Goal: Task Accomplishment & Management: Manage account settings

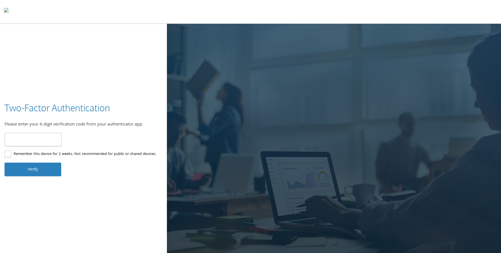
click at [5, 152] on label "Remember this device for 2 weeks. Not recommended for public or shared devices." at bounding box center [81, 154] width 152 height 7
type input "******"
click at [43, 171] on button "Verify" at bounding box center [33, 170] width 57 height 14
